Goal: Task Accomplishment & Management: Complete application form

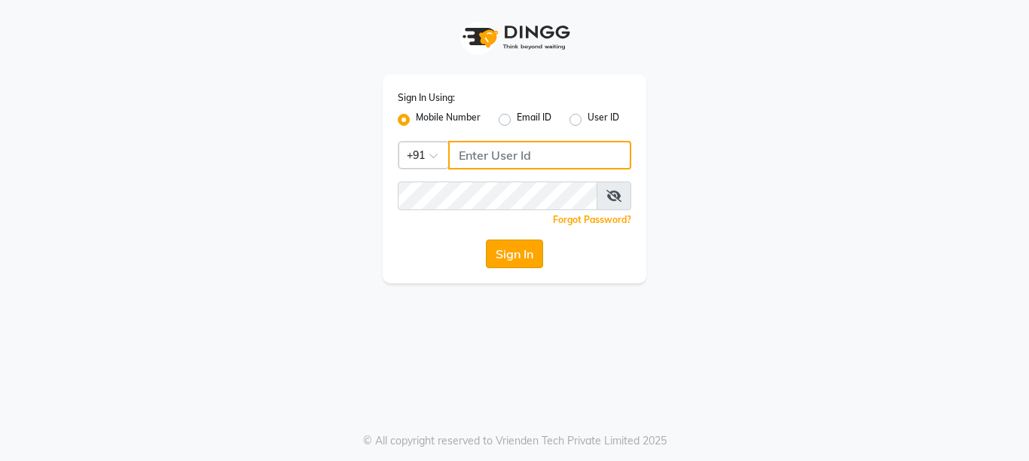
type input "9506660055"
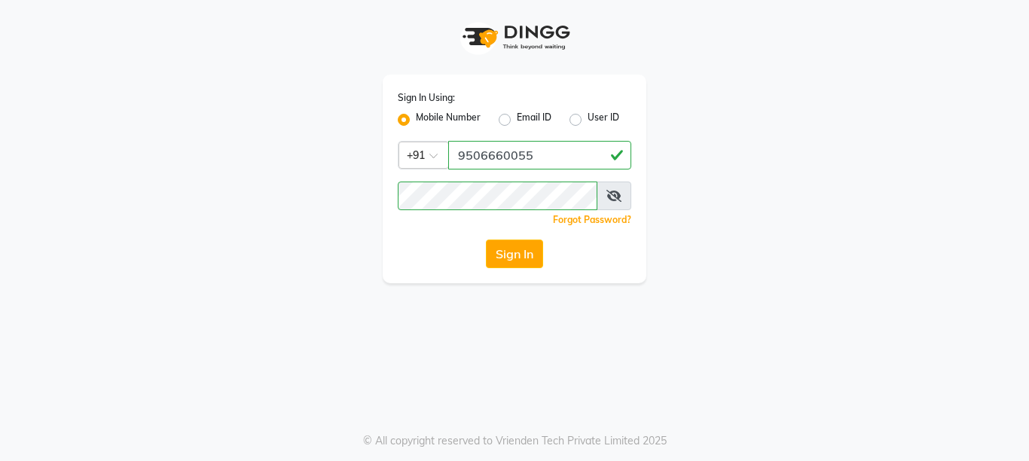
click at [534, 251] on button "Sign In" at bounding box center [514, 254] width 57 height 29
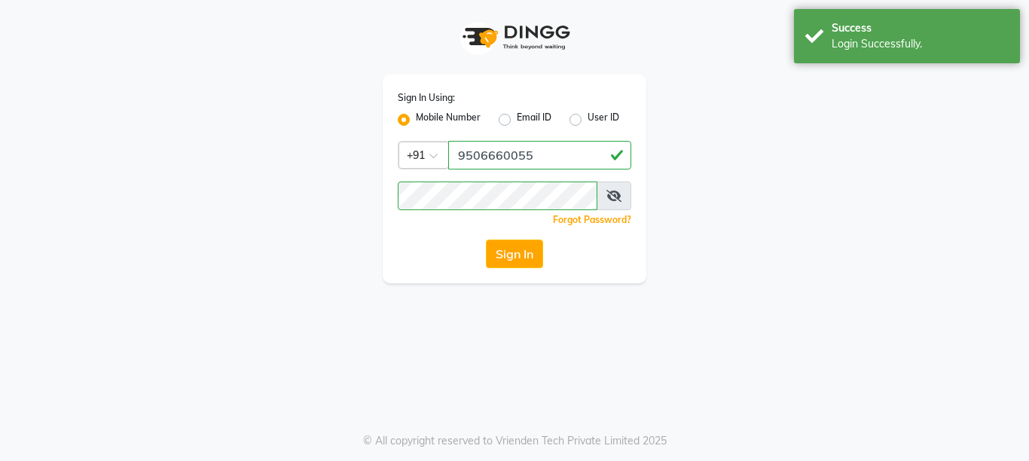
select select "service"
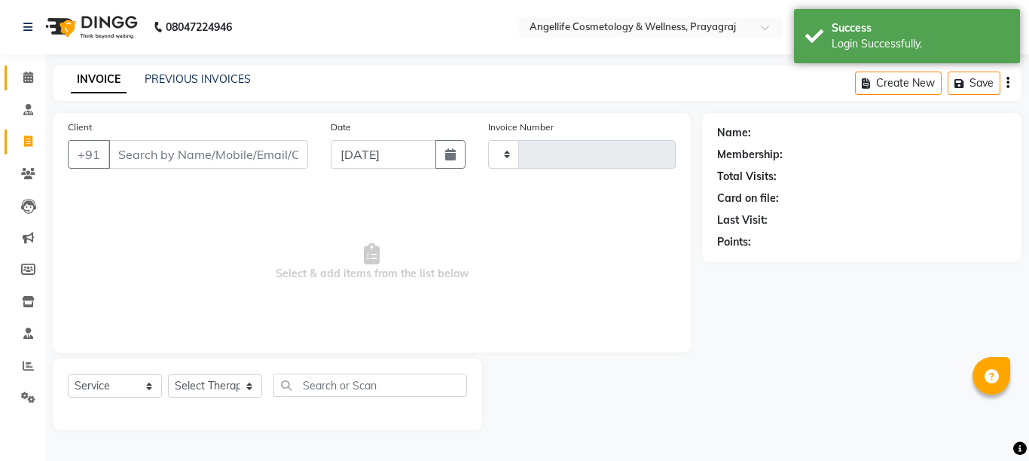
click at [29, 87] on link "Calendar" at bounding box center [23, 78] width 36 height 25
click at [28, 79] on icon at bounding box center [28, 77] width 10 height 11
select select "en"
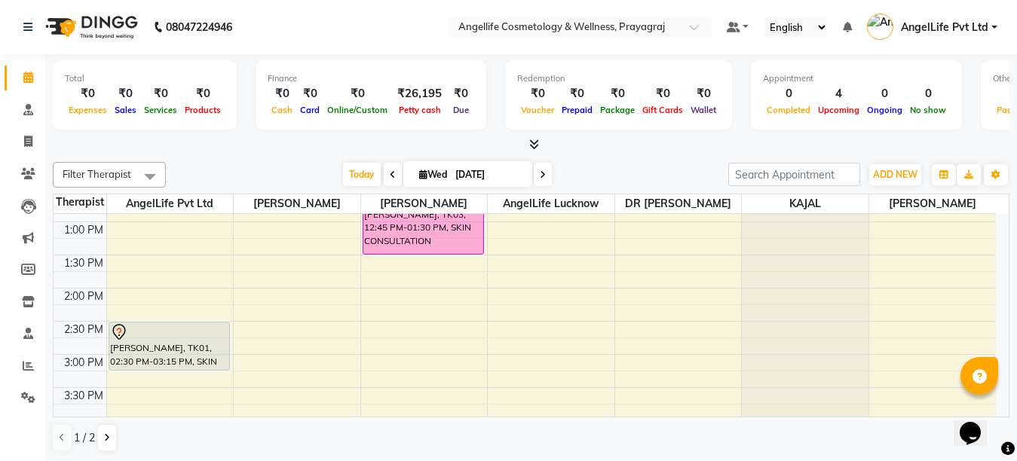
scroll to position [301, 0]
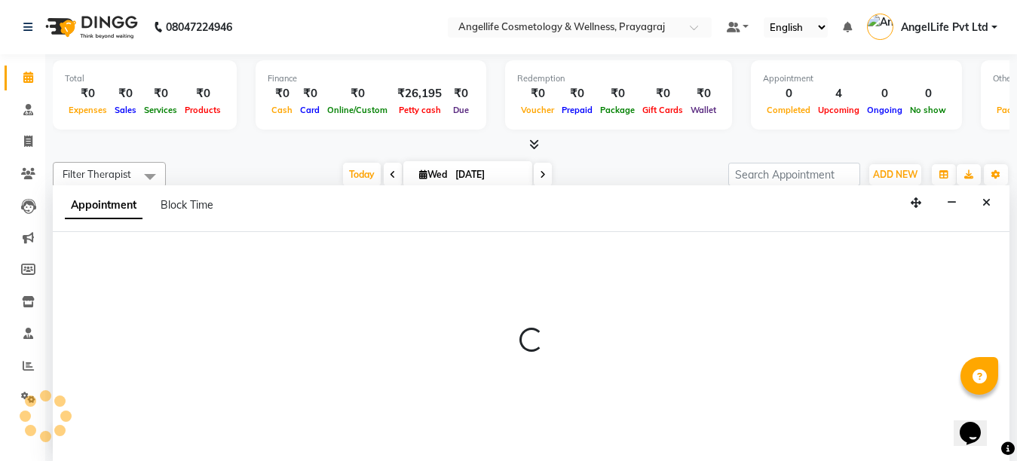
scroll to position [1, 0]
select select "77855"
select select "960"
select select "tentative"
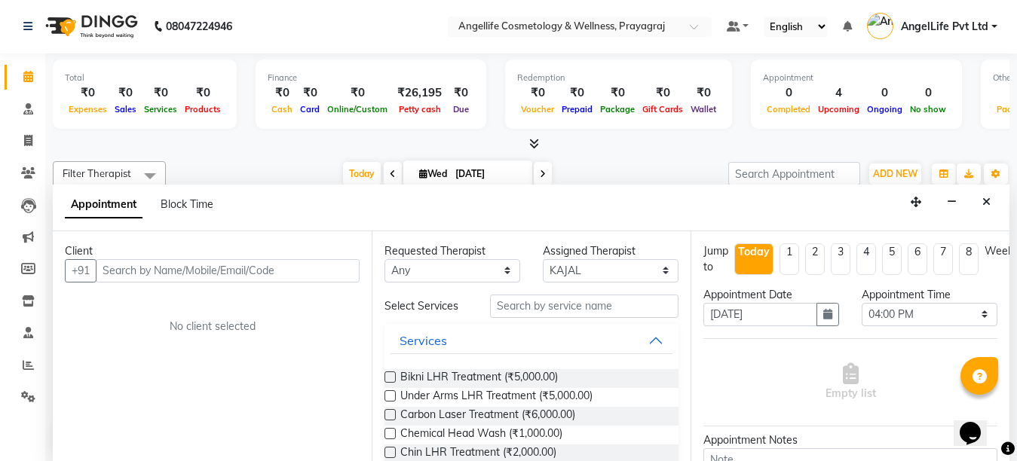
click at [241, 270] on input "text" at bounding box center [228, 270] width 264 height 23
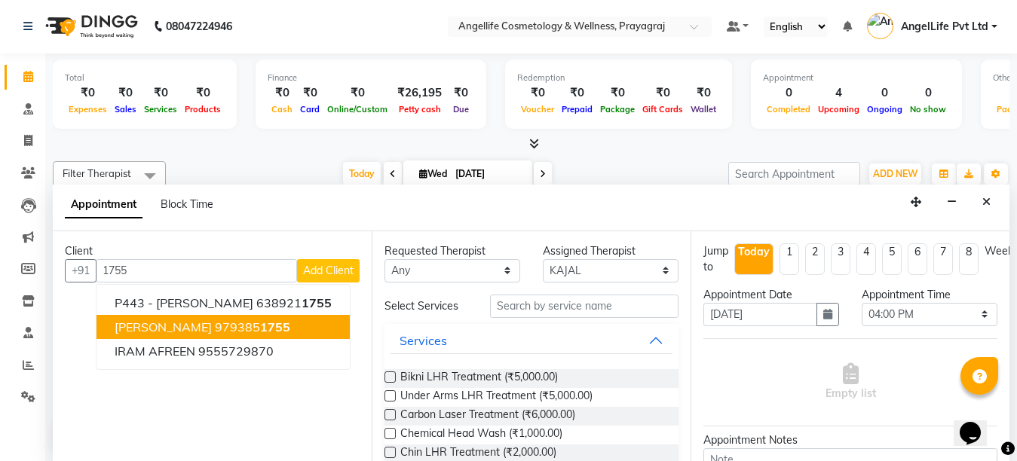
click at [222, 329] on ngb-highlight "979385 1755" at bounding box center [252, 327] width 75 height 15
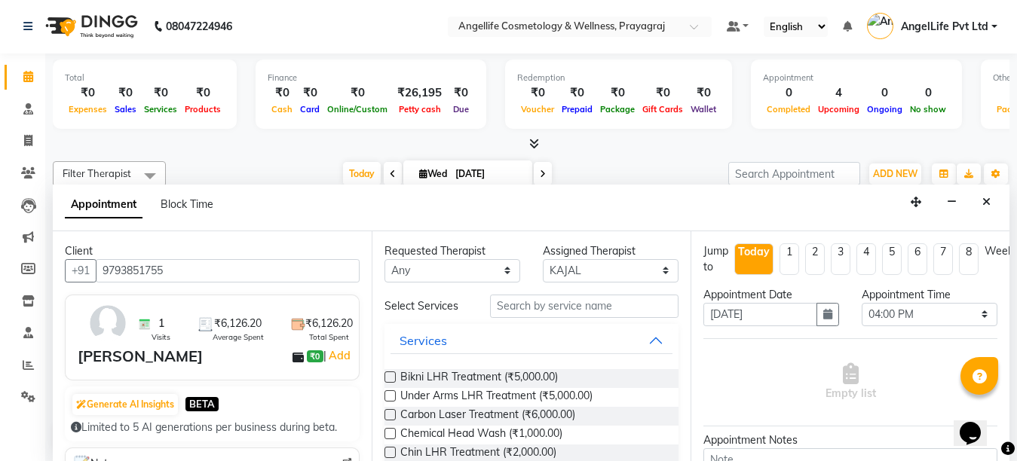
type input "9793851755"
click at [555, 306] on input "text" at bounding box center [584, 306] width 188 height 23
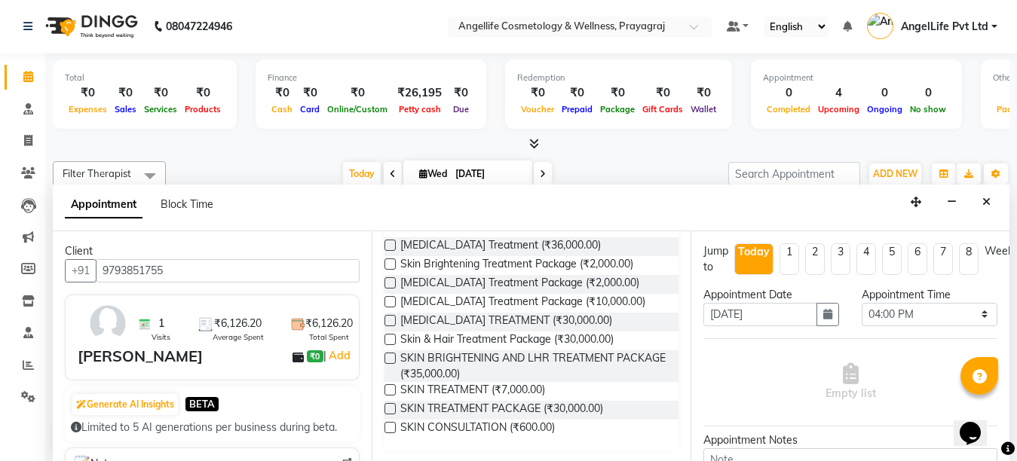
scroll to position [133, 0]
type input "skin"
click at [389, 389] on label at bounding box center [389, 388] width 11 height 11
click at [389, 389] on input "checkbox" at bounding box center [389, 390] width 10 height 10
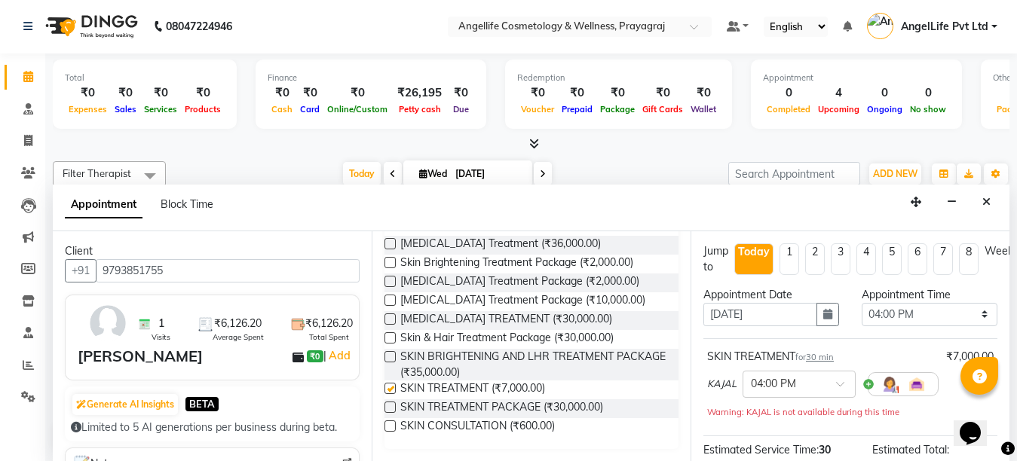
checkbox input "false"
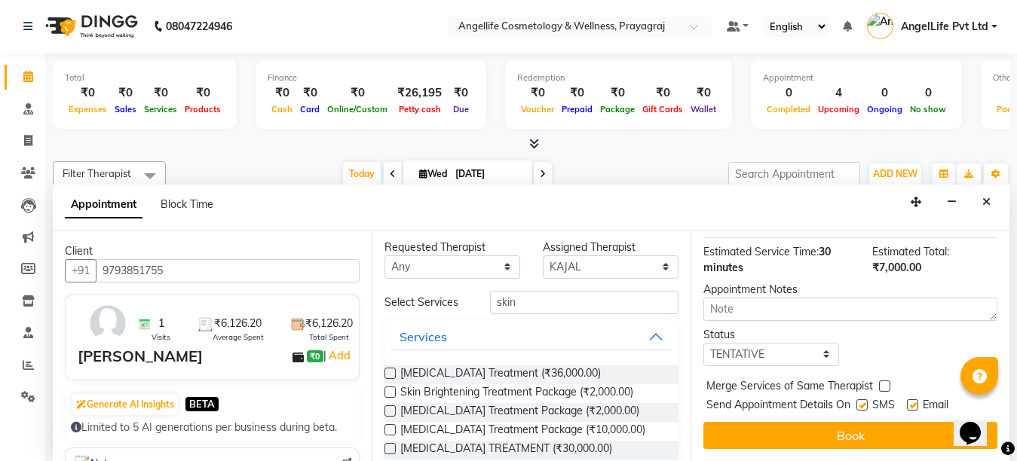
scroll to position [0, 0]
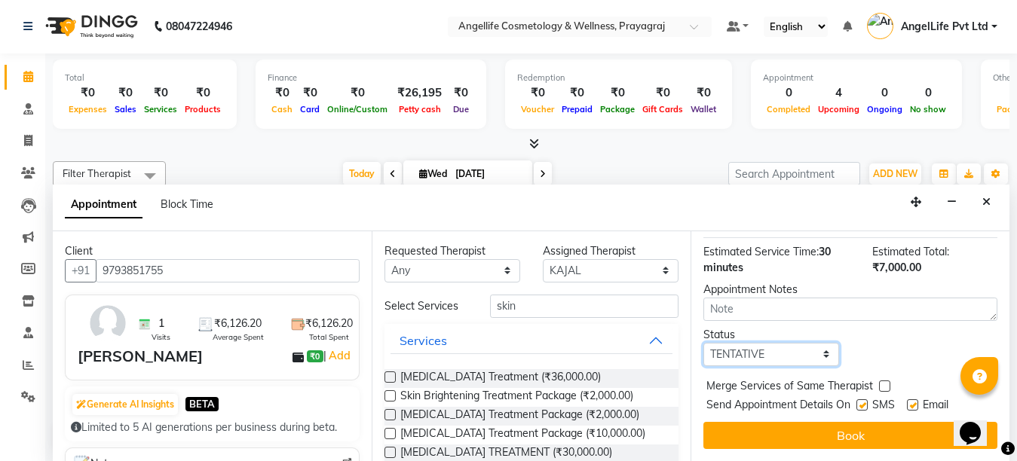
click at [820, 344] on select "Select TENTATIVE CONFIRM CHECK-IN UPCOMING" at bounding box center [771, 354] width 136 height 23
select select "confirm booking"
click at [703, 343] on select "Select TENTATIVE CONFIRM CHECK-IN UPCOMING" at bounding box center [771, 354] width 136 height 23
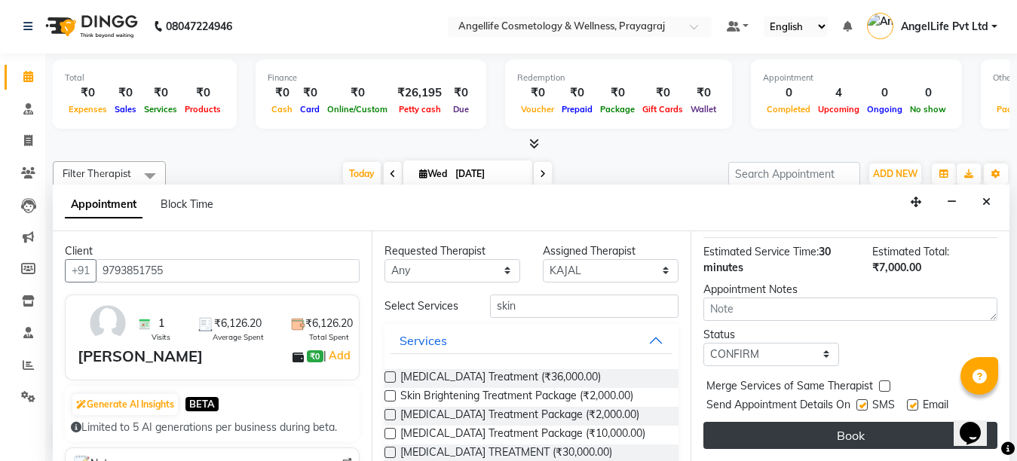
click at [844, 424] on button "Book" at bounding box center [850, 435] width 294 height 27
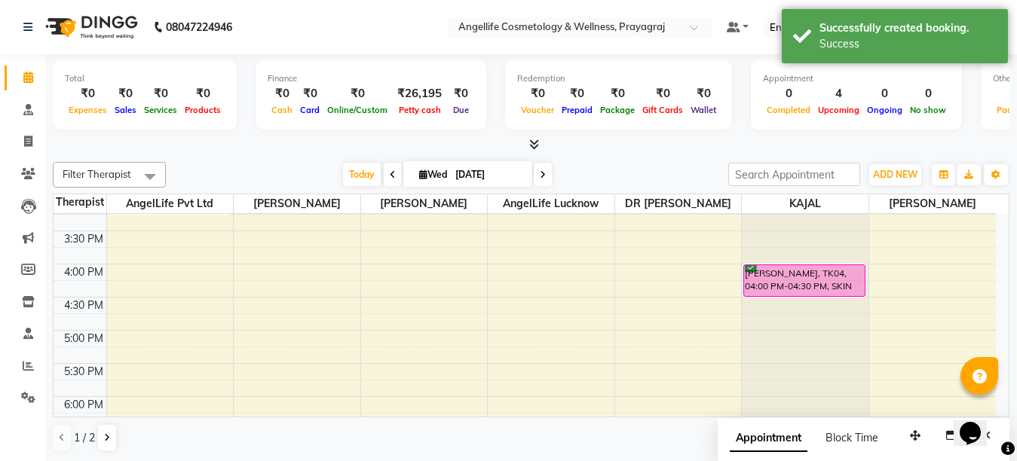
scroll to position [377, 0]
